Goal: Check status: Check status

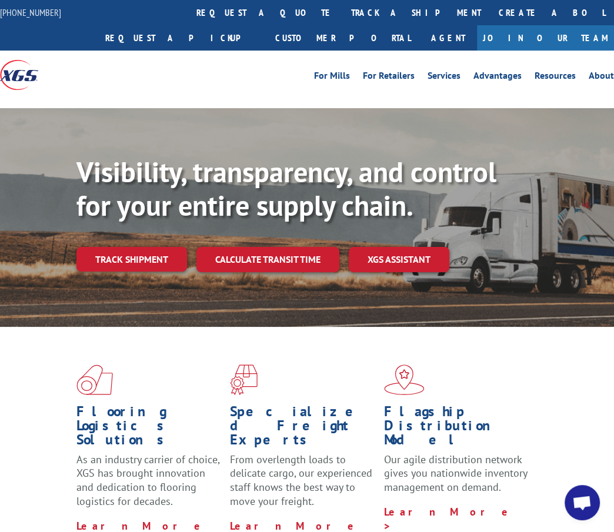
click at [151, 262] on link "Track shipment" at bounding box center [131, 259] width 111 height 25
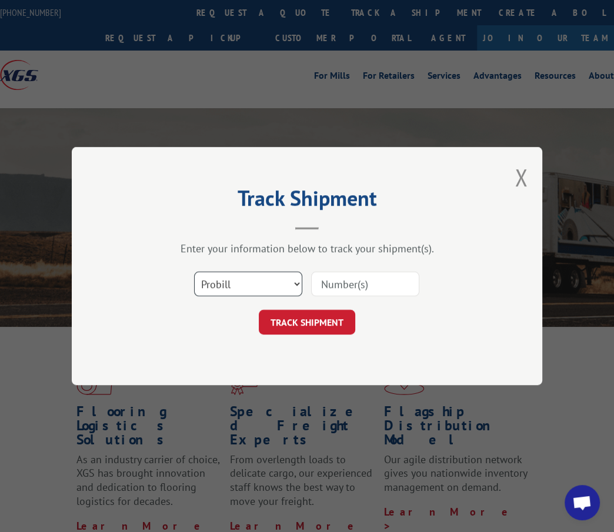
click at [223, 283] on select "Select category... Probill BOL PO" at bounding box center [248, 284] width 108 height 25
select select "bol"
click at [194, 272] on select "Select category... Probill BOL PO" at bounding box center [248, 284] width 108 height 25
click at [360, 279] on input at bounding box center [365, 284] width 108 height 25
type input "5440914"
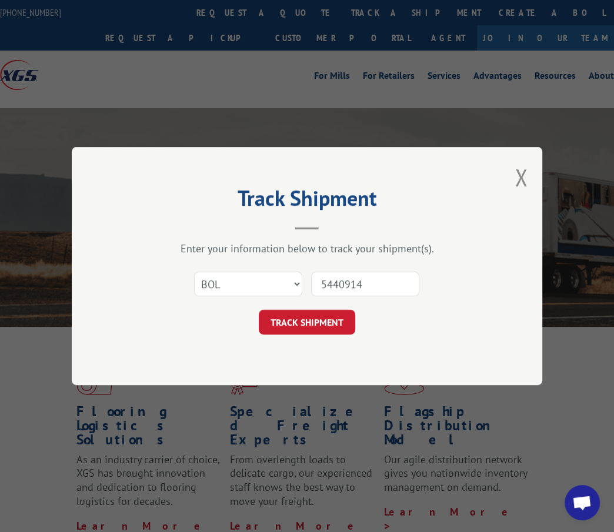
click button "TRACK SHIPMENT" at bounding box center [307, 322] width 96 height 25
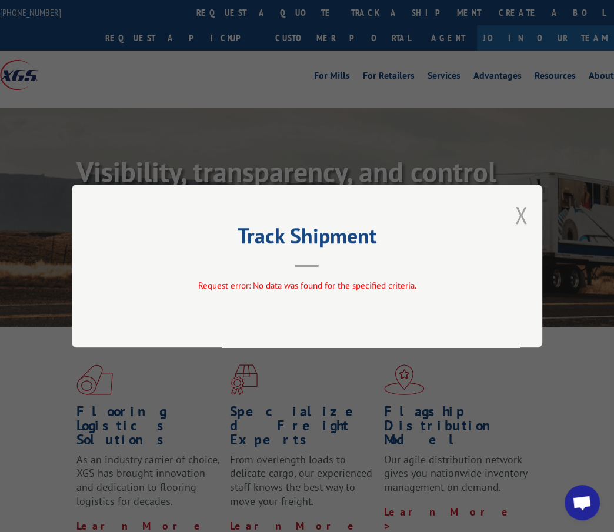
click at [522, 215] on button "Close modal" at bounding box center [520, 214] width 13 height 31
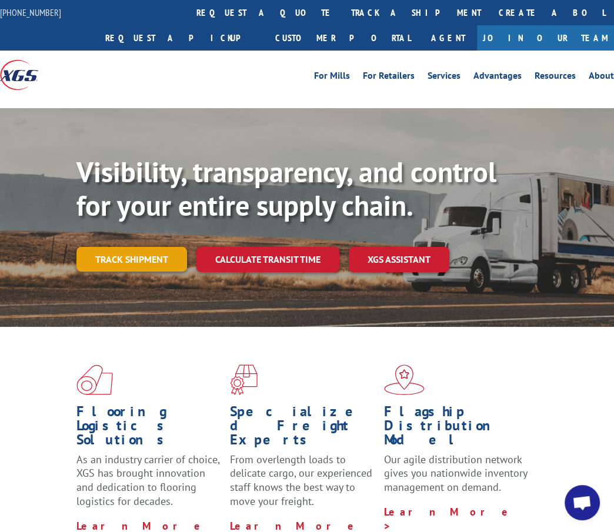
click at [109, 266] on link "Track shipment" at bounding box center [131, 259] width 111 height 25
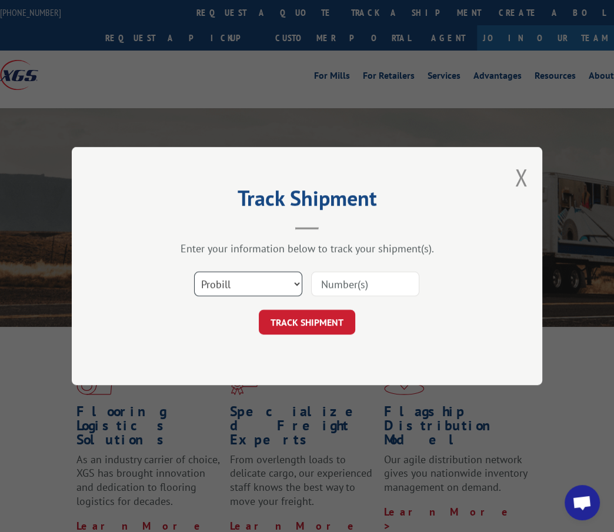
click at [219, 285] on select "Select category... Probill BOL PO" at bounding box center [248, 284] width 108 height 25
select select "bol"
click at [194, 272] on select "Select category... Probill BOL PO" at bounding box center [248, 284] width 108 height 25
click at [339, 282] on input at bounding box center [365, 284] width 108 height 25
type input "5"
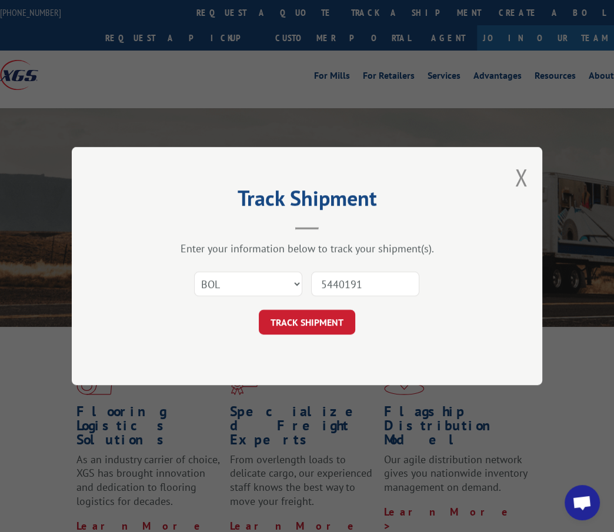
type input "54401914"
click button "TRACK SHIPMENT" at bounding box center [307, 322] width 96 height 25
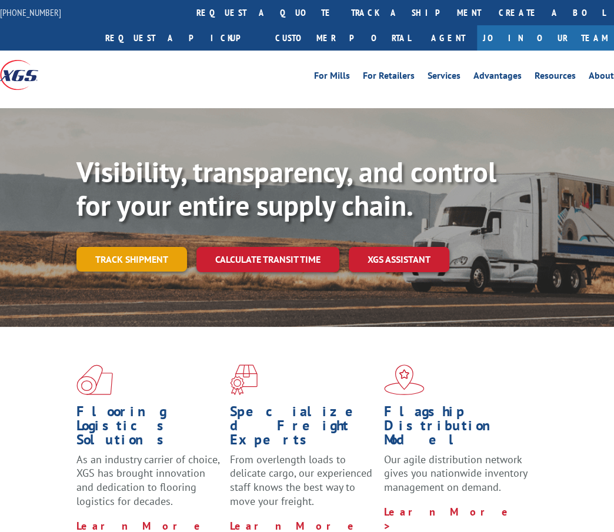
click at [135, 257] on link "Track shipment" at bounding box center [131, 259] width 111 height 25
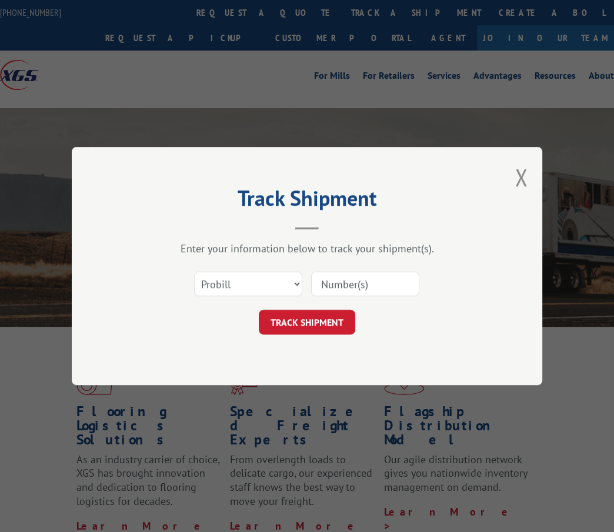
click at [412, 289] on input at bounding box center [365, 284] width 108 height 25
type input "17673503"
click button "TRACK SHIPMENT" at bounding box center [307, 322] width 96 height 25
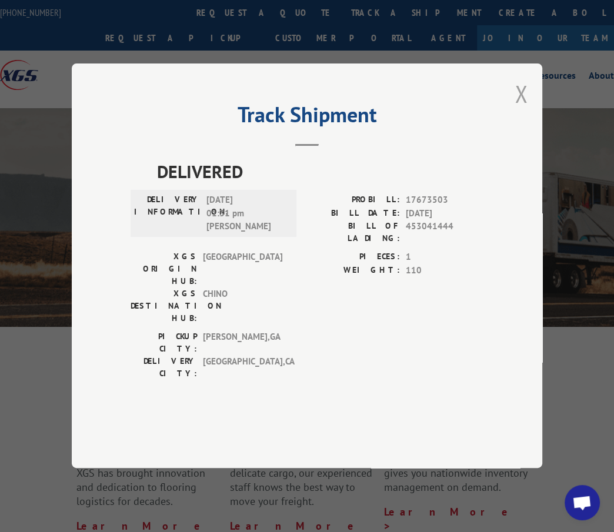
click at [523, 109] on button "Close modal" at bounding box center [520, 93] width 13 height 31
